Goal: Task Accomplishment & Management: Use online tool/utility

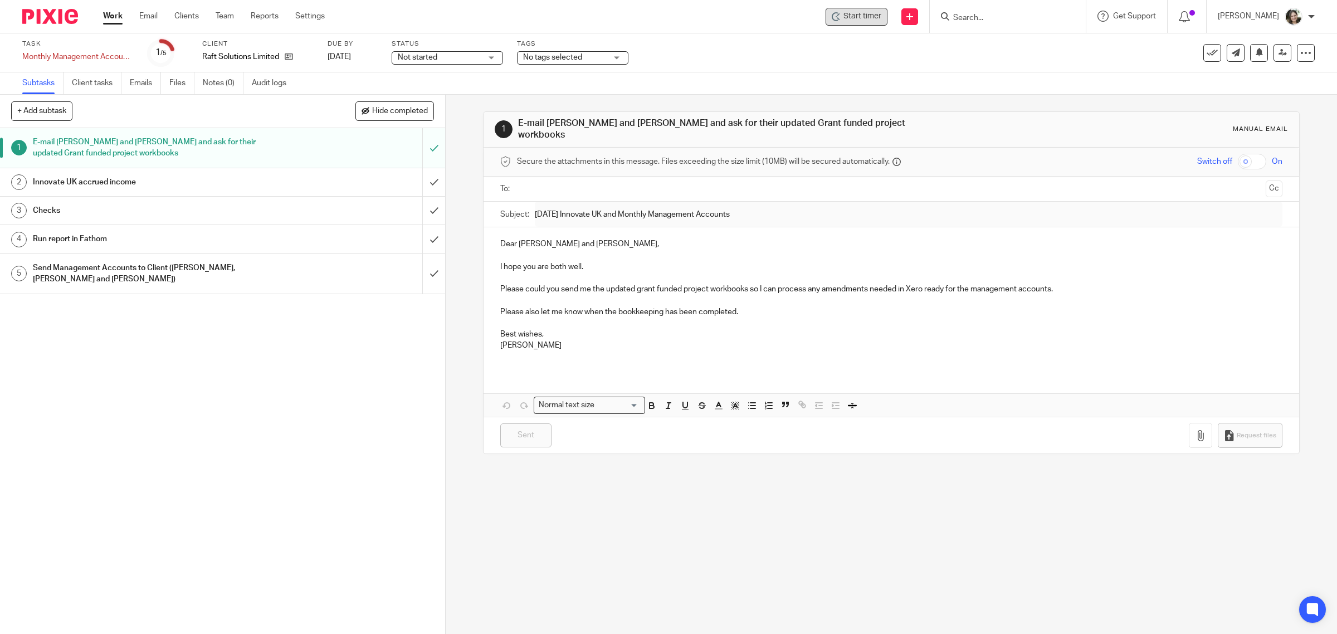
click at [873, 13] on span "Start timer" at bounding box center [863, 17] width 38 height 12
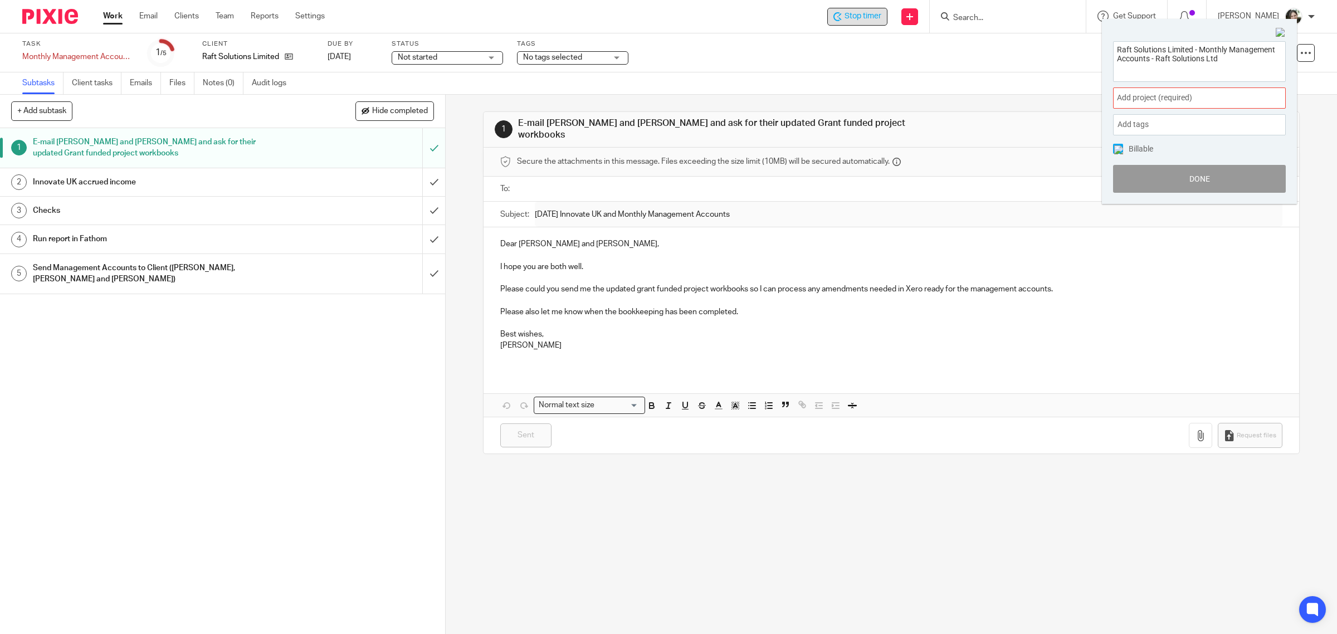
click at [1145, 96] on span "Add project (required) :" at bounding box center [1187, 98] width 140 height 12
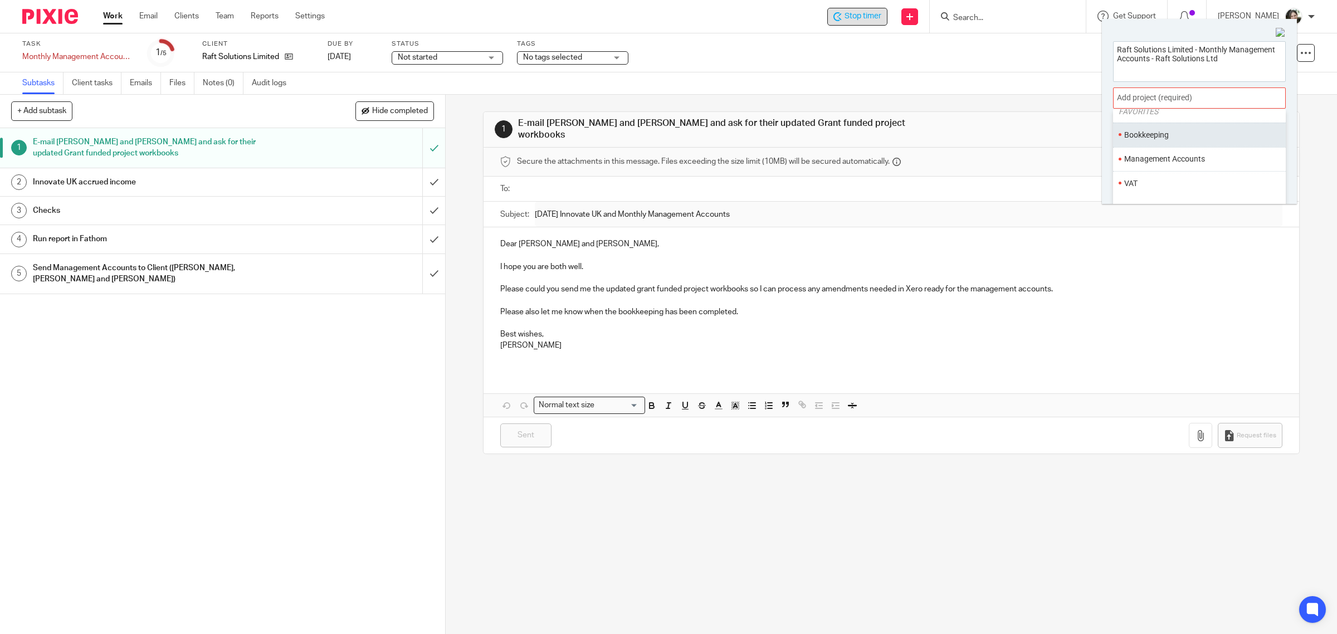
scroll to position [70, 0]
click at [1160, 134] on li "Management Accounts" at bounding box center [1196, 135] width 145 height 12
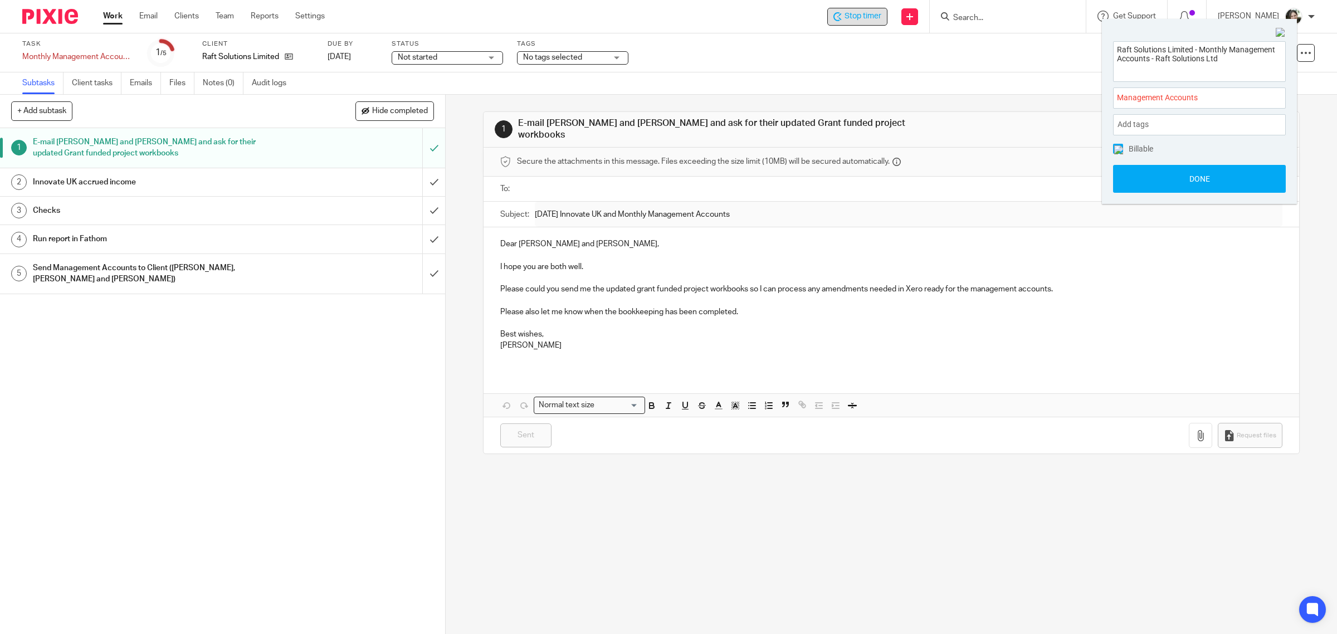
click at [1118, 148] on img at bounding box center [1118, 149] width 9 height 9
click at [1167, 179] on button "Done" at bounding box center [1199, 179] width 173 height 28
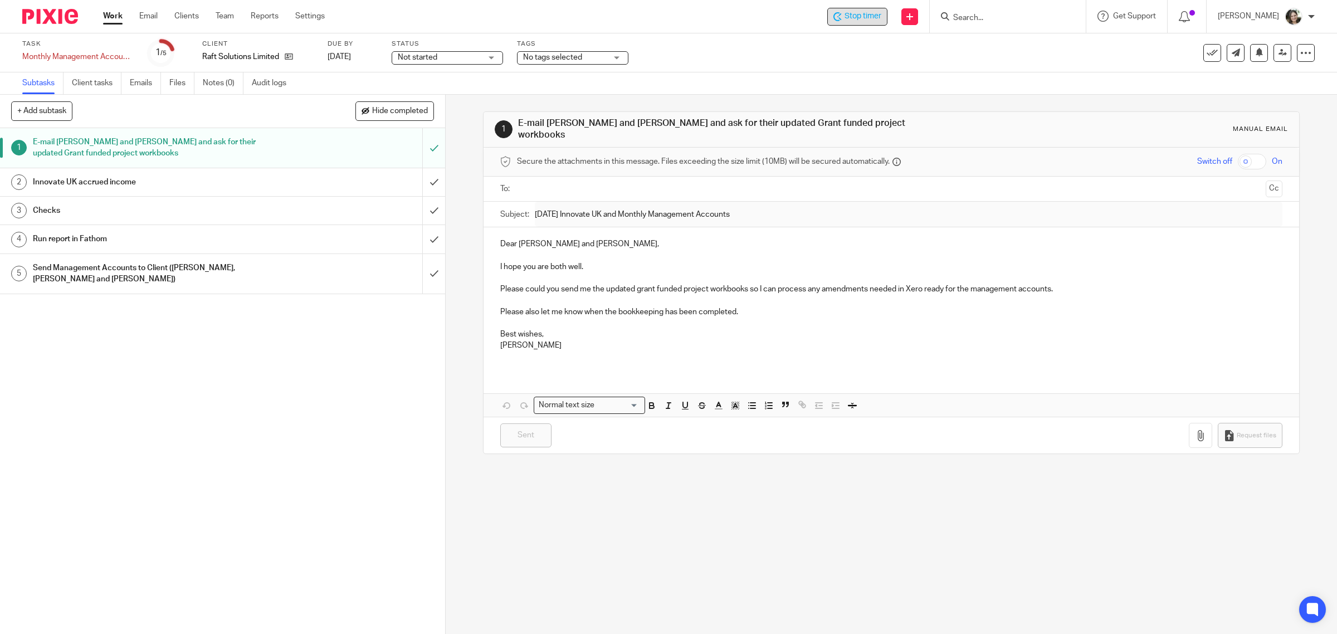
click at [105, 184] on h1 "Innovate UK accrued income" at bounding box center [159, 182] width 252 height 17
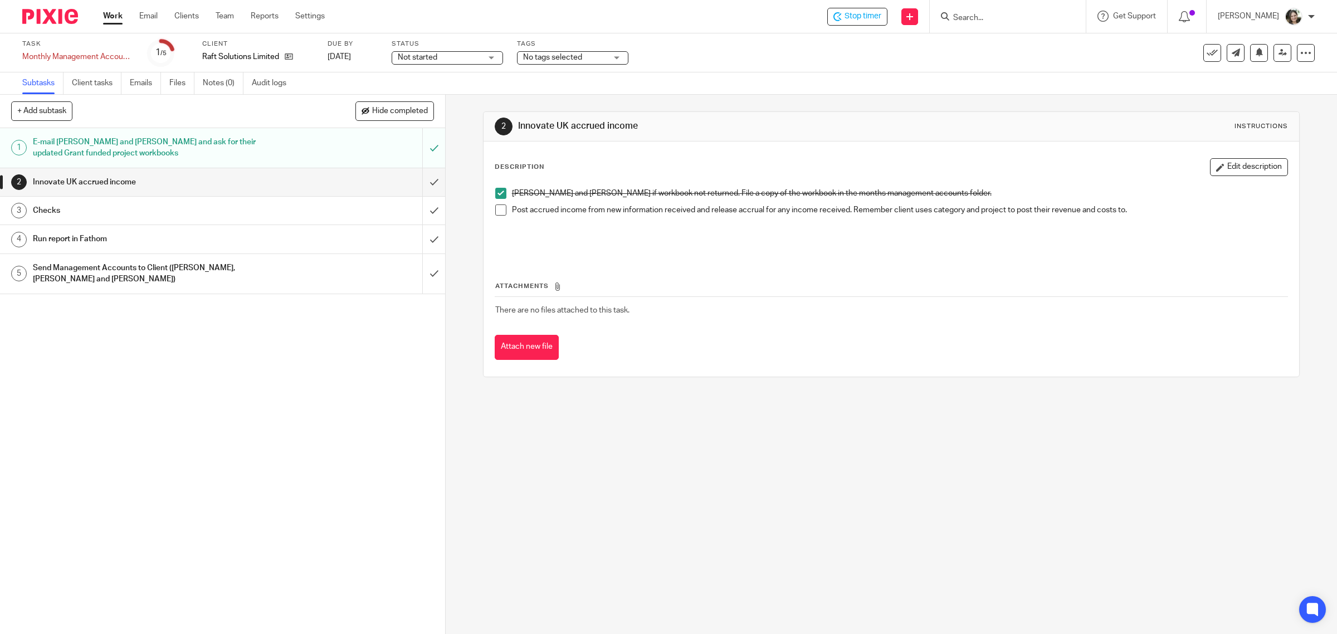
click at [596, 217] on p at bounding box center [900, 221] width 776 height 11
click at [495, 210] on span at bounding box center [500, 209] width 11 height 11
click at [423, 182] on input "submit" at bounding box center [222, 182] width 445 height 28
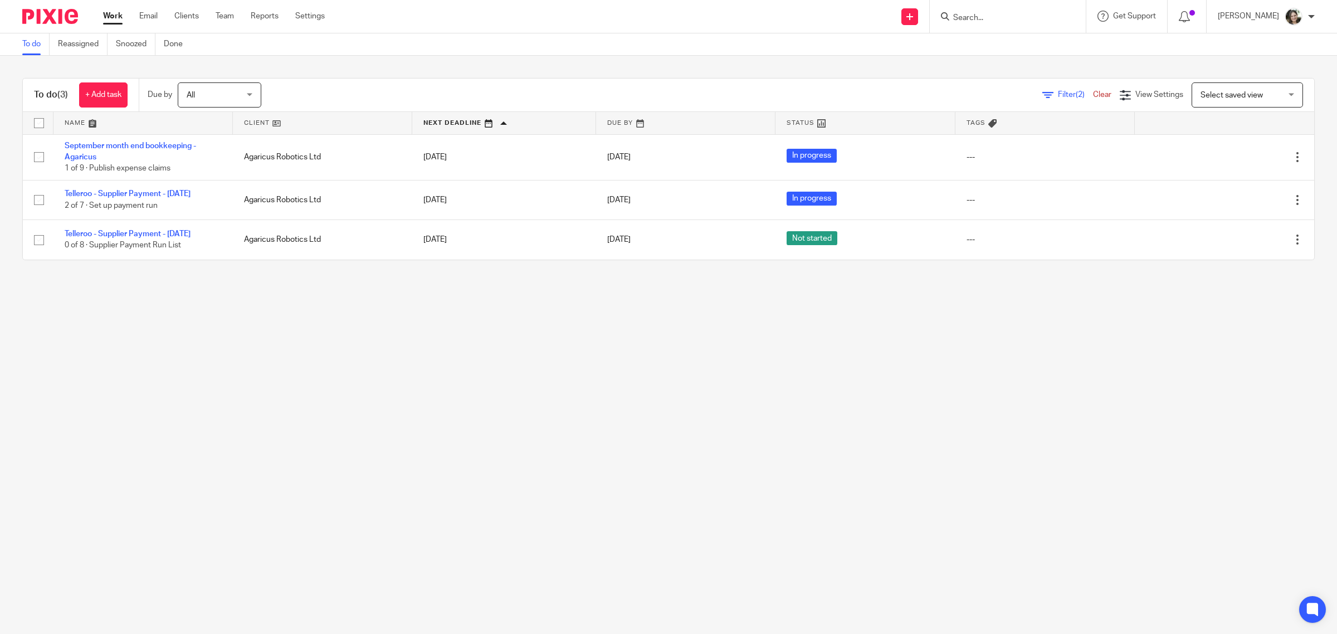
click at [218, 385] on main "To do Reassigned Snoozed Done To do (3) + Add task Due by All All [DATE] [DATE]…" at bounding box center [668, 317] width 1337 height 634
